Goal: Find specific page/section: Locate a particular part of the current website

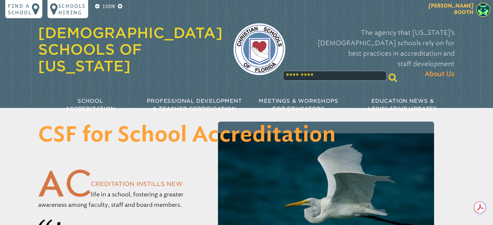
click at [472, 9] on span "[PERSON_NAME]" at bounding box center [450, 9] width 45 height 13
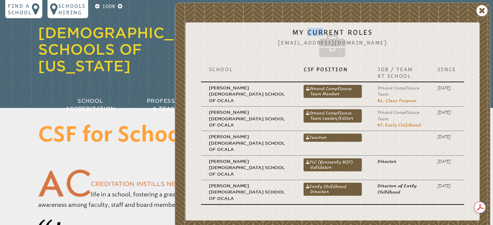
click at [472, 9] on div "[PERSON_NAME] My Current Roles [EMAIL_ADDRESS][DOMAIN_NAME] School CSF Position…" at bounding box center [332, 194] width 315 height 382
click at [481, 8] on icon at bounding box center [481, 10] width 11 height 13
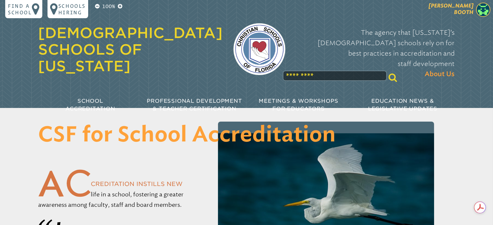
click at [466, 9] on span "[PERSON_NAME]" at bounding box center [450, 9] width 45 height 13
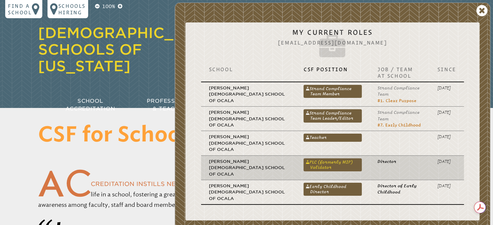
click at [314, 158] on link "PLC (formerly MIP) Validator" at bounding box center [332, 164] width 58 height 13
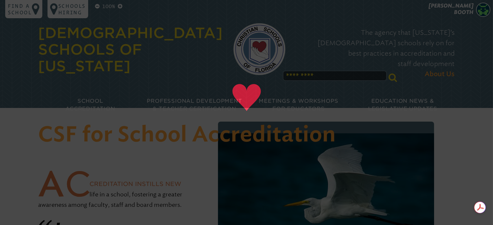
click at [314, 156] on img at bounding box center [326, 205] width 216 height 144
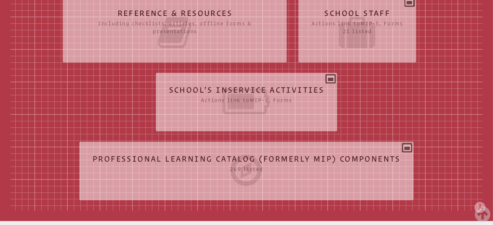
scroll to position [220, 0]
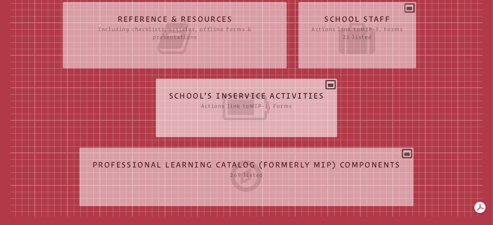
click at [238, 96] on icon at bounding box center [246, 107] width 155 height 36
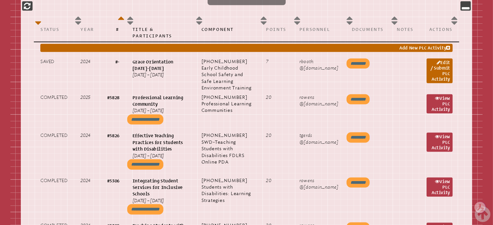
scroll to position [354, 0]
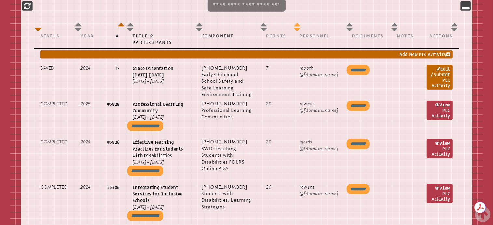
click at [332, 20] on th "Personnel" at bounding box center [319, 34] width 52 height 29
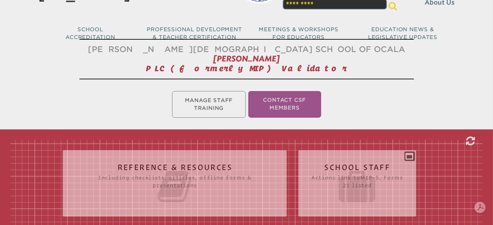
scroll to position [0, 0]
